Goal: Task Accomplishment & Management: Complete application form

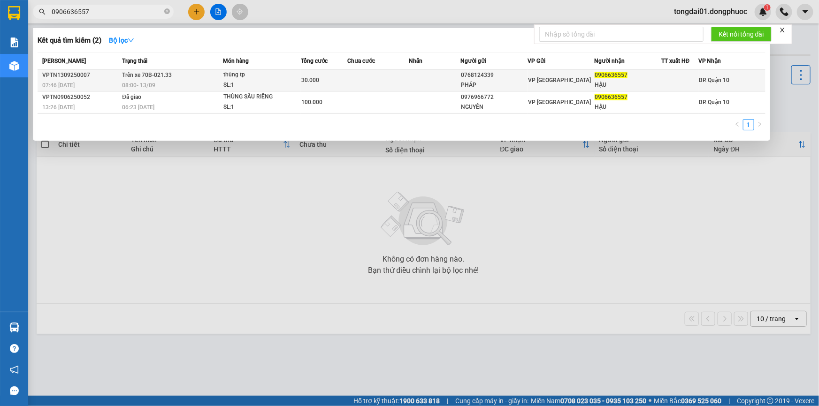
type input "0906636557"
click at [165, 83] on div "08:00 [DATE]" at bounding box center [172, 85] width 100 height 10
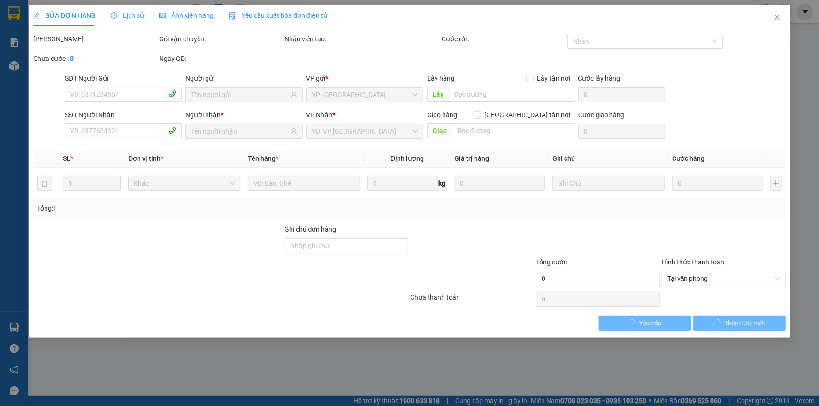
type input "0768124339"
type input "PHÁP"
type input "0906636557"
type input "HẬU"
type input "30.000"
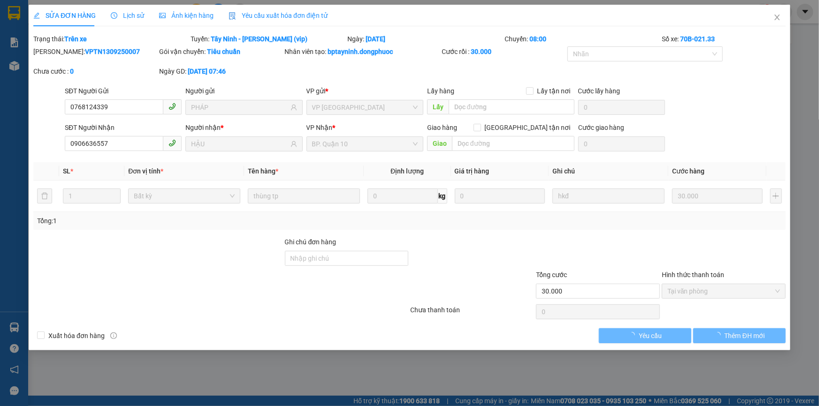
click at [128, 15] on span "Lịch sử" at bounding box center [127, 16] width 33 height 8
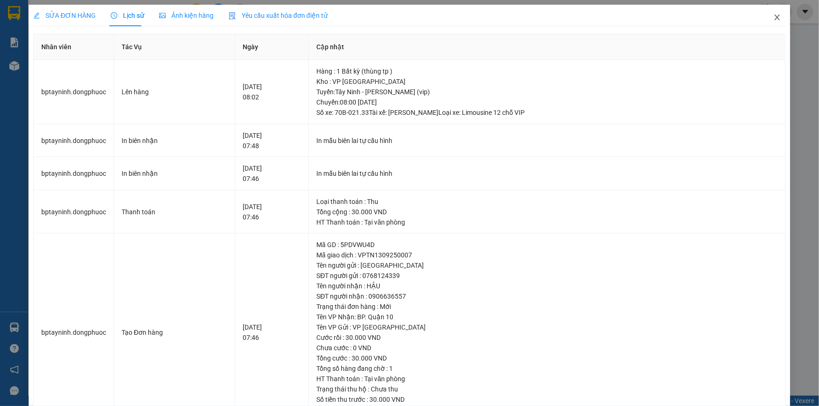
click at [774, 20] on icon "close" at bounding box center [776, 18] width 5 height 6
